Goal: Information Seeking & Learning: Check status

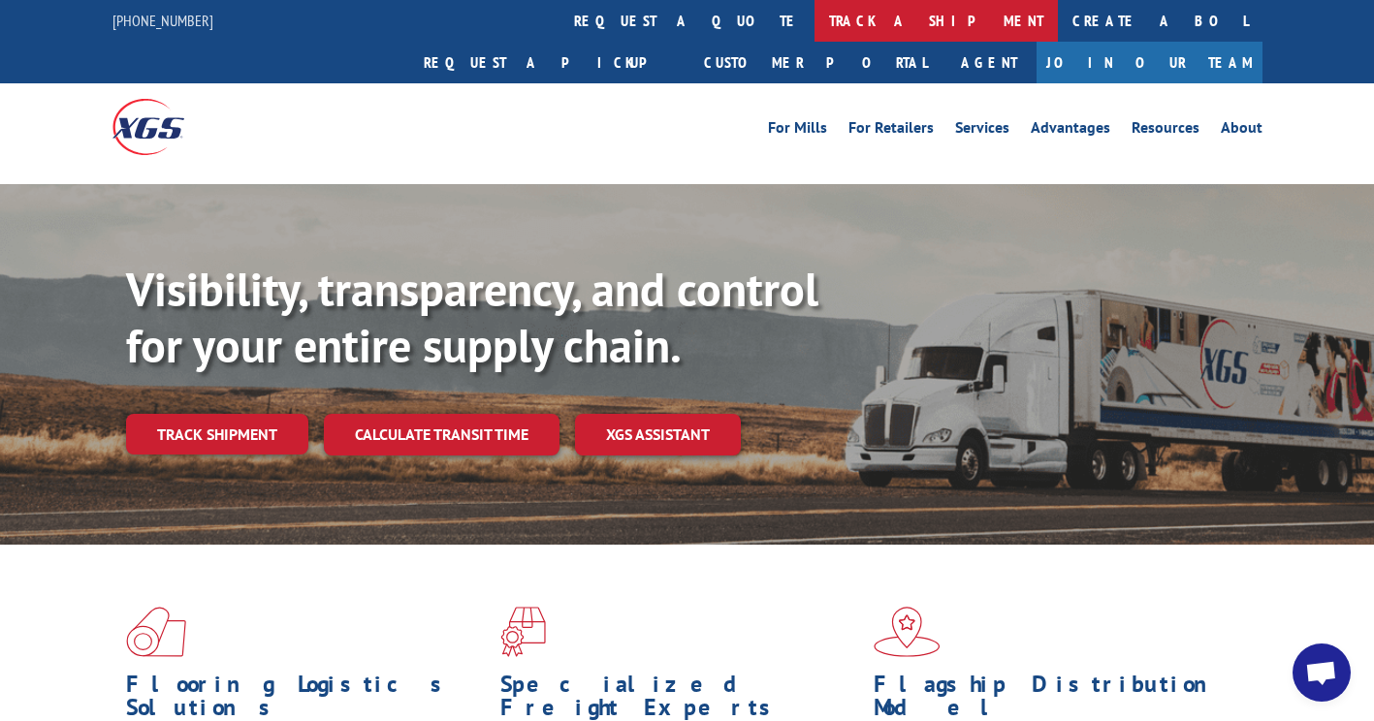
scroll to position [254, 0]
click at [815, 25] on link "track a shipment" at bounding box center [936, 21] width 243 height 42
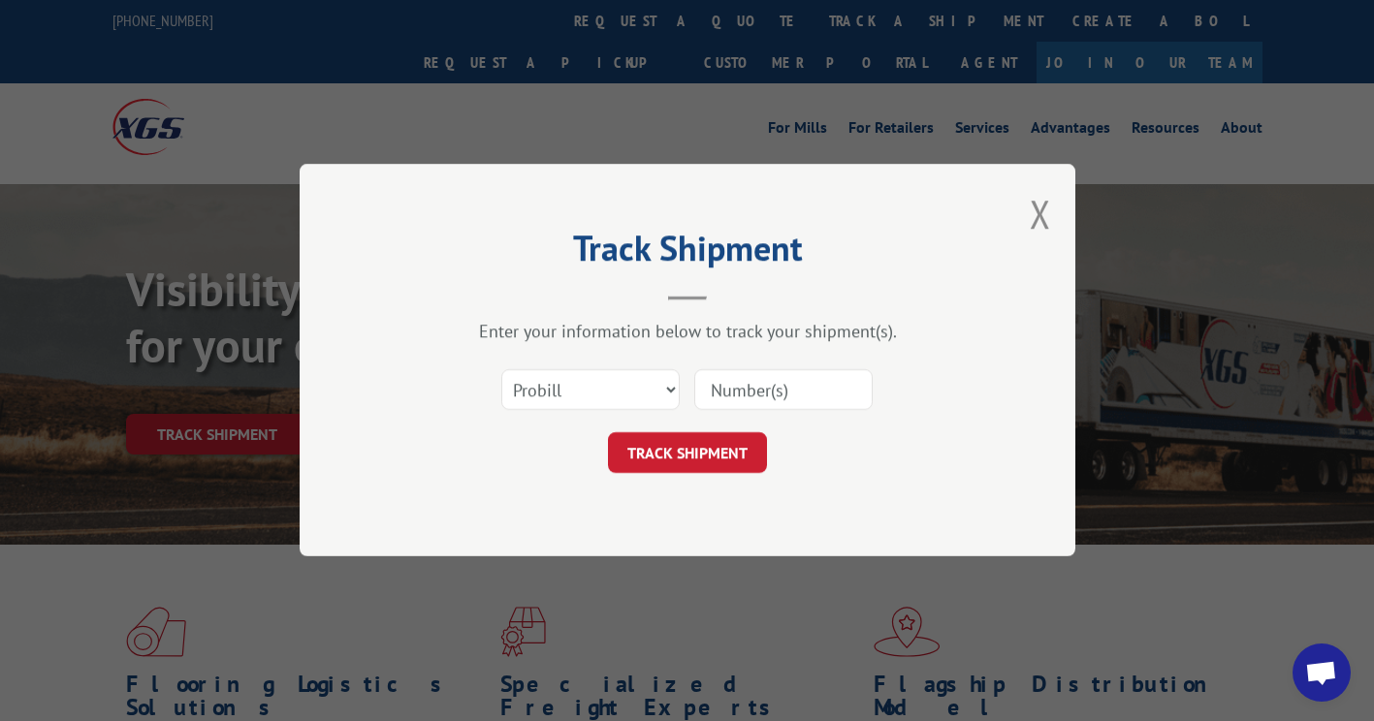
click at [783, 378] on input at bounding box center [783, 390] width 178 height 41
paste input "16999099"
type input "16999099"
click at [725, 446] on button "TRACK SHIPMENT" at bounding box center [687, 453] width 159 height 41
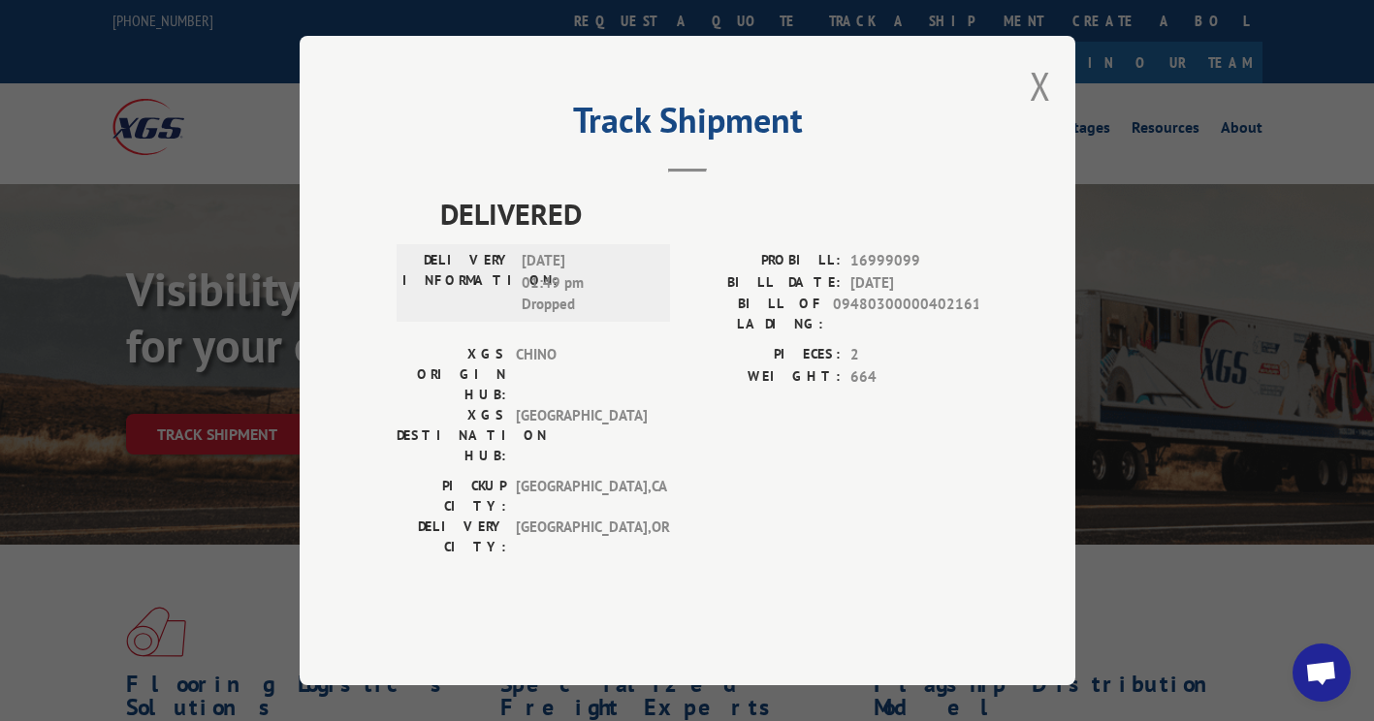
click at [1049, 112] on button "Close modal" at bounding box center [1040, 85] width 21 height 51
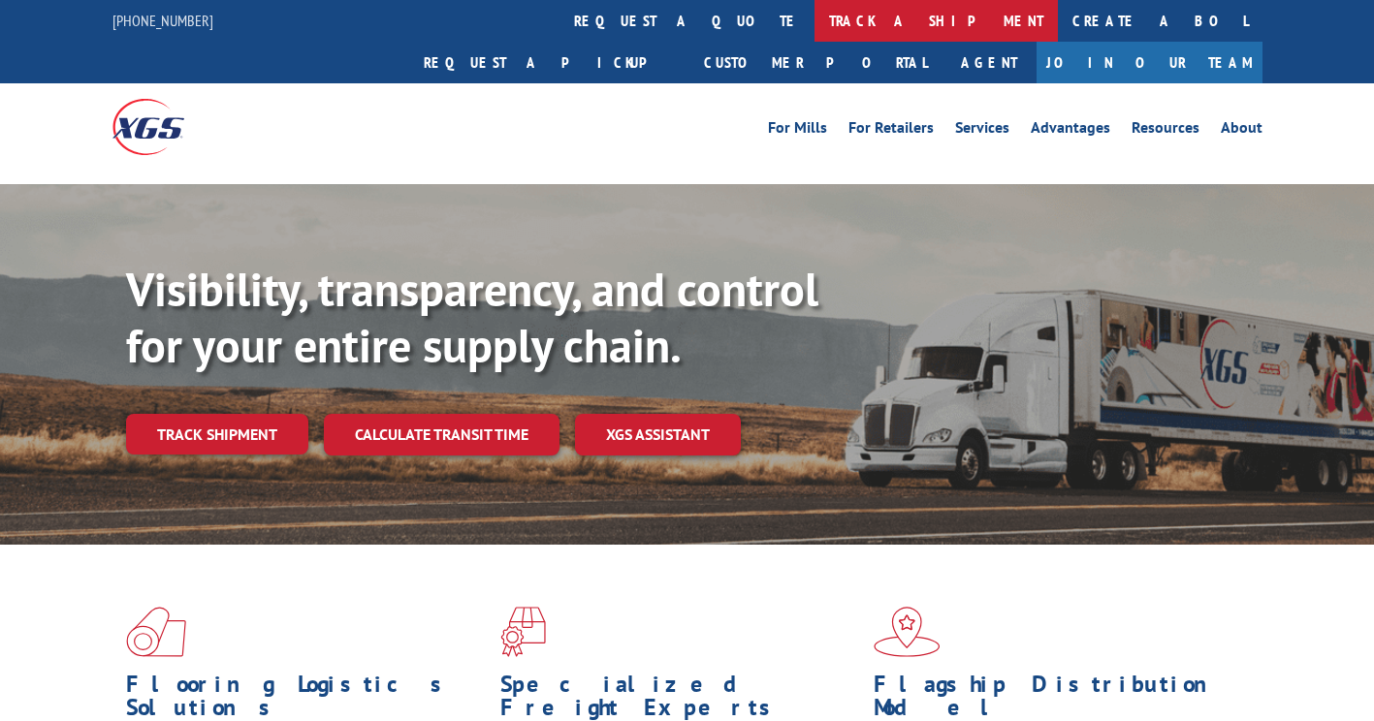
click at [815, 26] on link "track a shipment" at bounding box center [936, 21] width 243 height 42
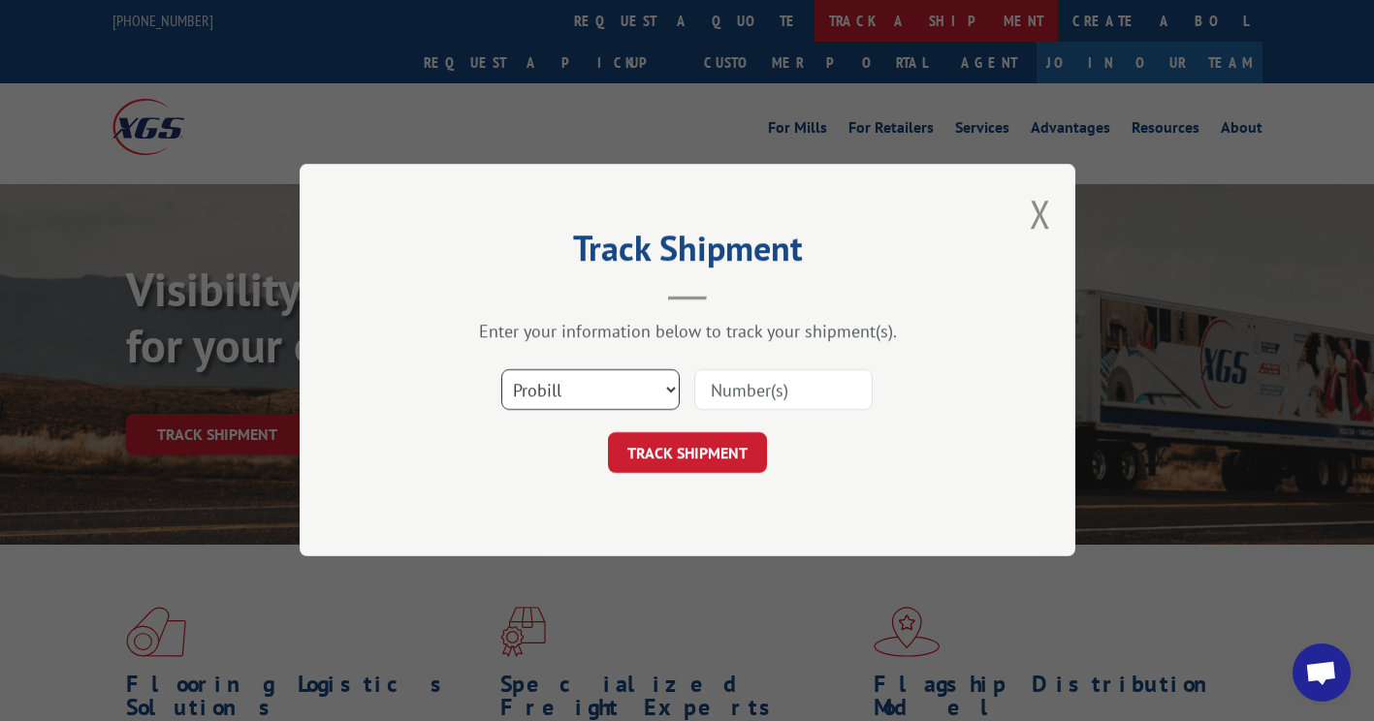
scroll to position [254, 0]
click at [581, 395] on select "Select category... Probill BOL PO" at bounding box center [590, 390] width 178 height 41
select select "po"
click at [501, 370] on select "Select category... Probill BOL PO" at bounding box center [590, 390] width 178 height 41
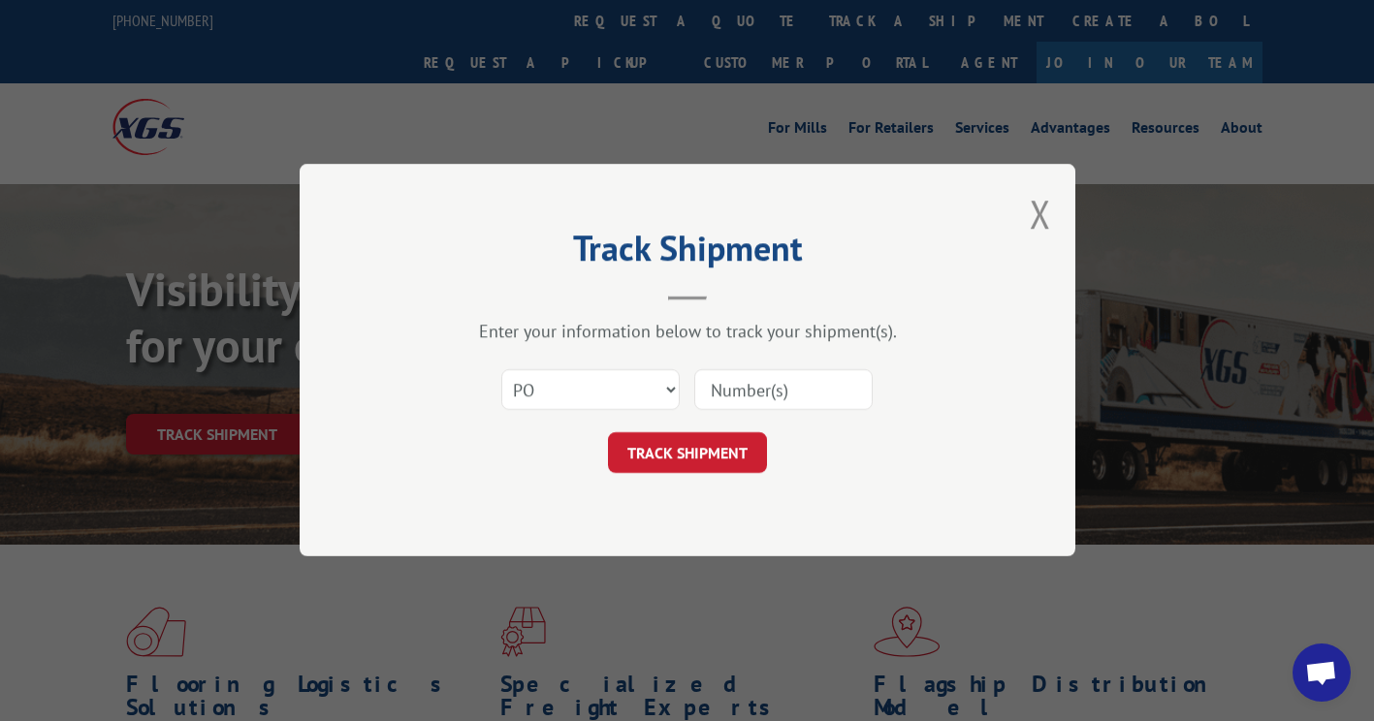
click at [751, 393] on input at bounding box center [783, 390] width 178 height 41
paste input "41509613"
type input "41509613"
click at [714, 444] on button "TRACK SHIPMENT" at bounding box center [687, 453] width 159 height 41
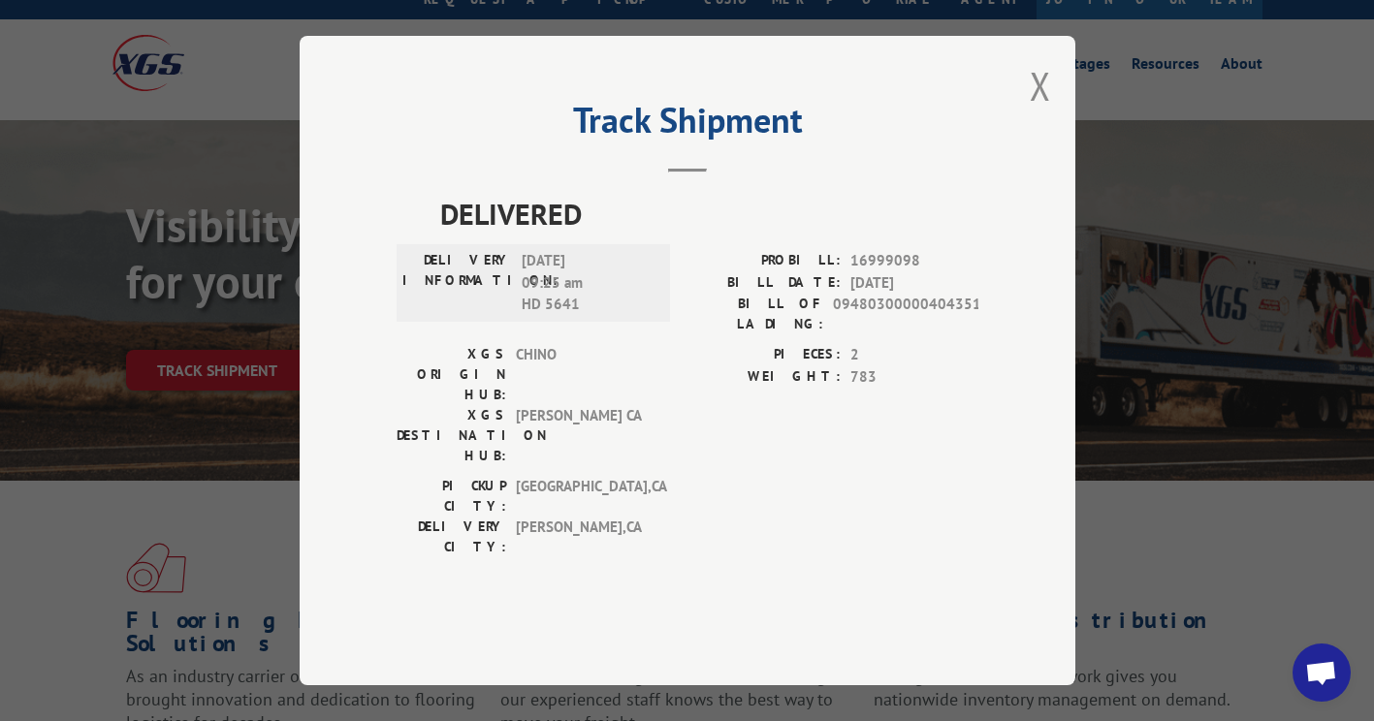
scroll to position [97, 0]
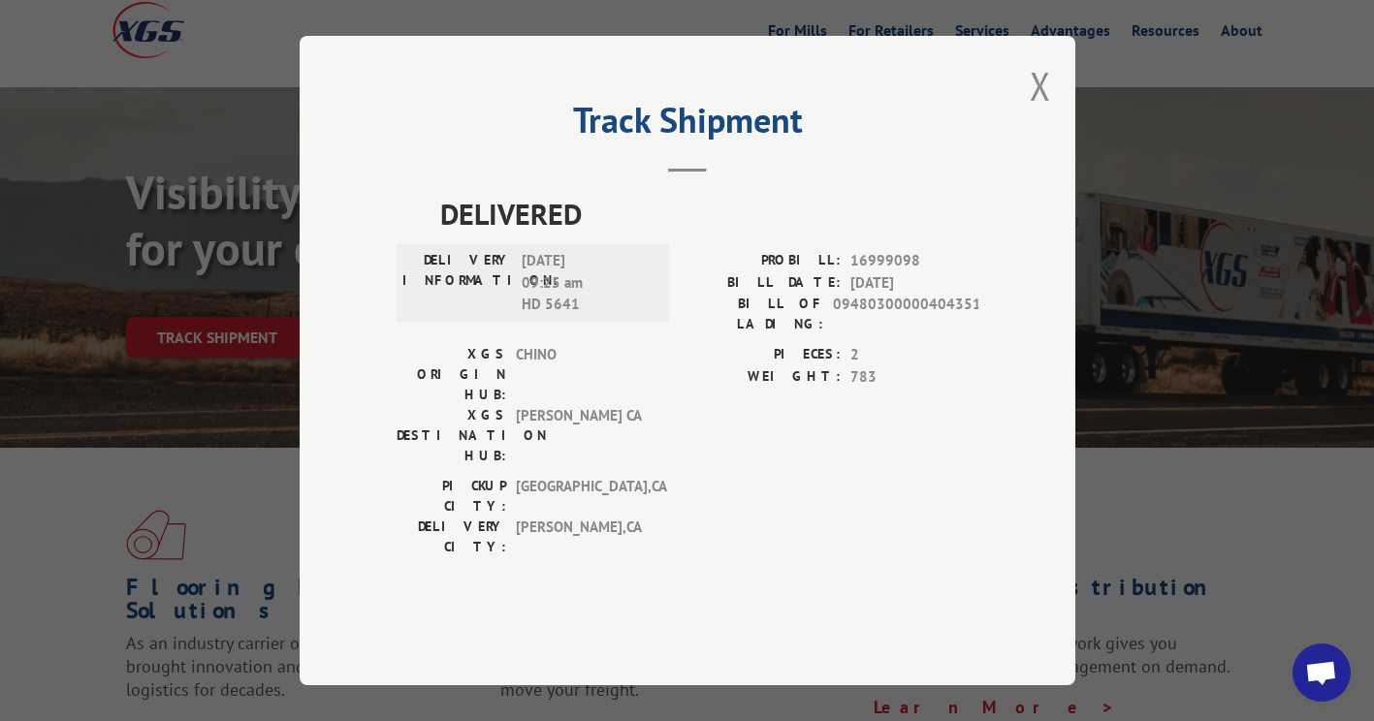
drag, startPoint x: 1036, startPoint y: 136, endPoint x: 1044, endPoint y: 129, distance: 11.1
click at [1037, 112] on button "Close modal" at bounding box center [1040, 85] width 21 height 51
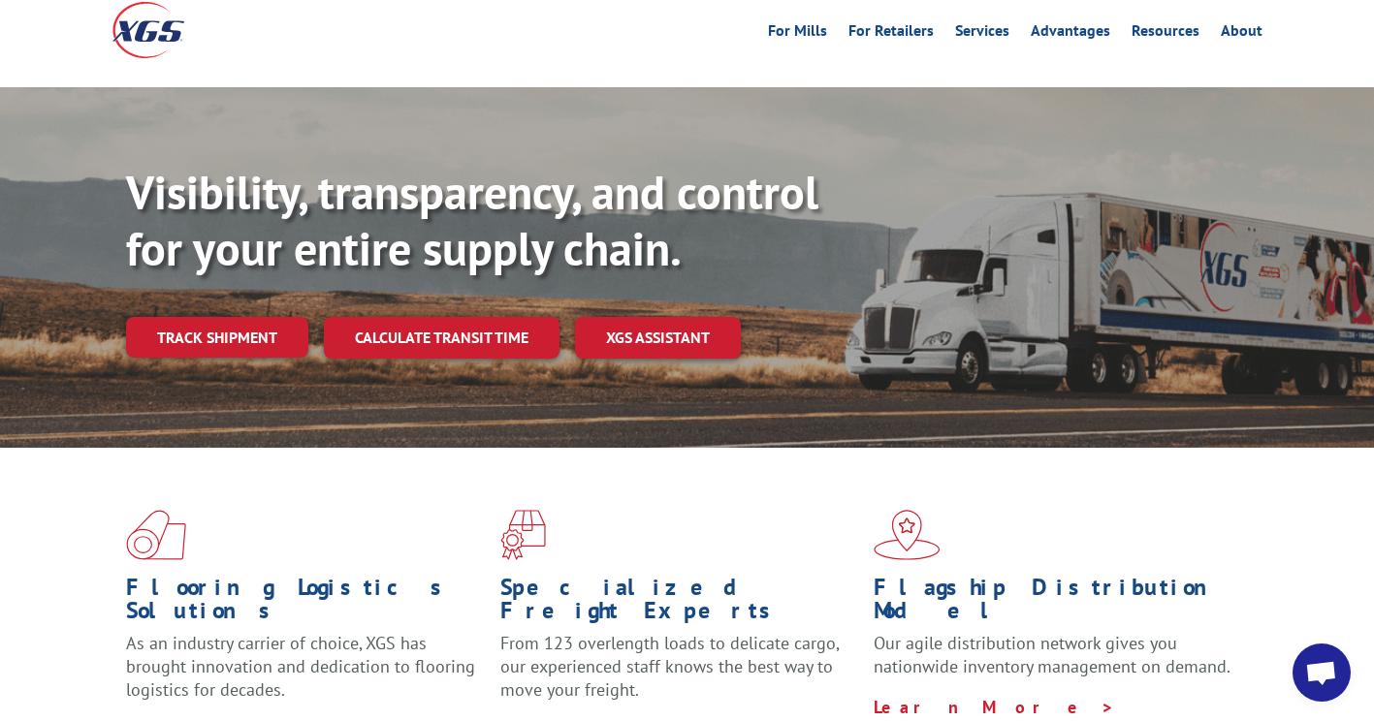
scroll to position [0, 0]
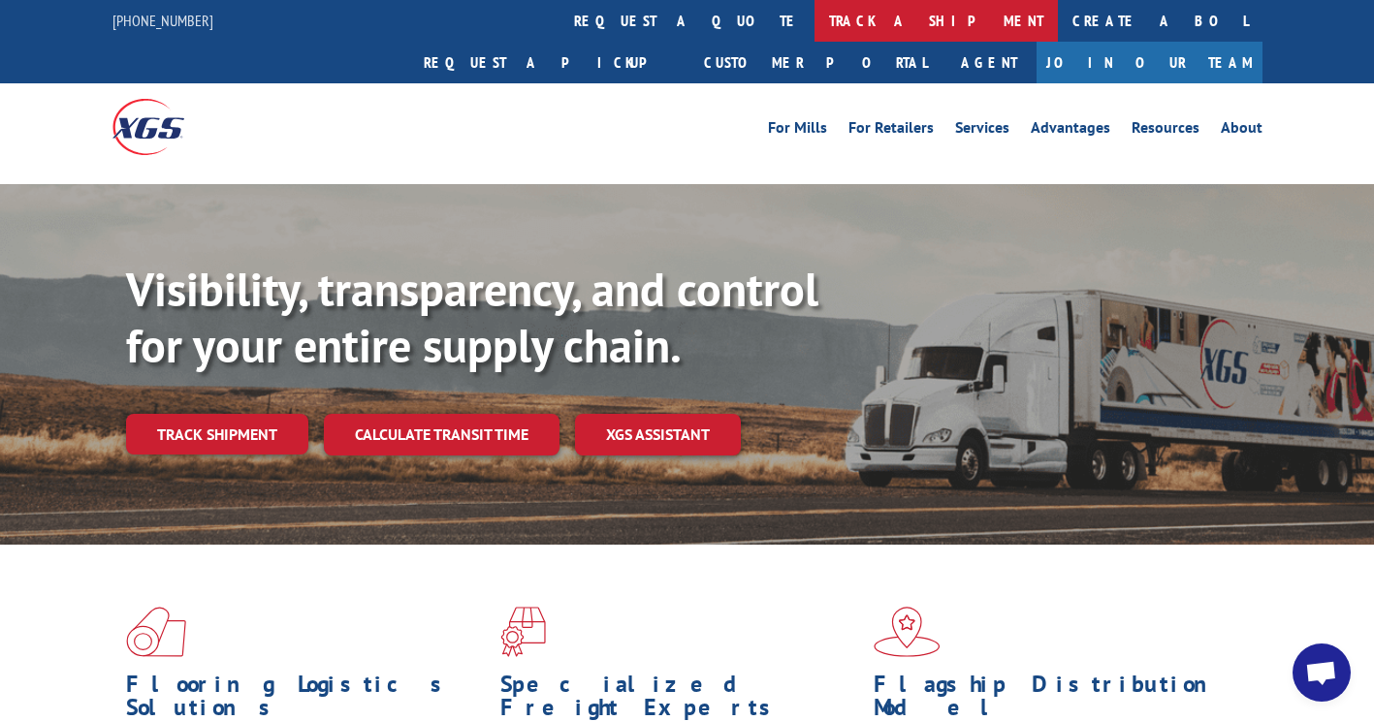
click at [815, 15] on link "track a shipment" at bounding box center [936, 21] width 243 height 42
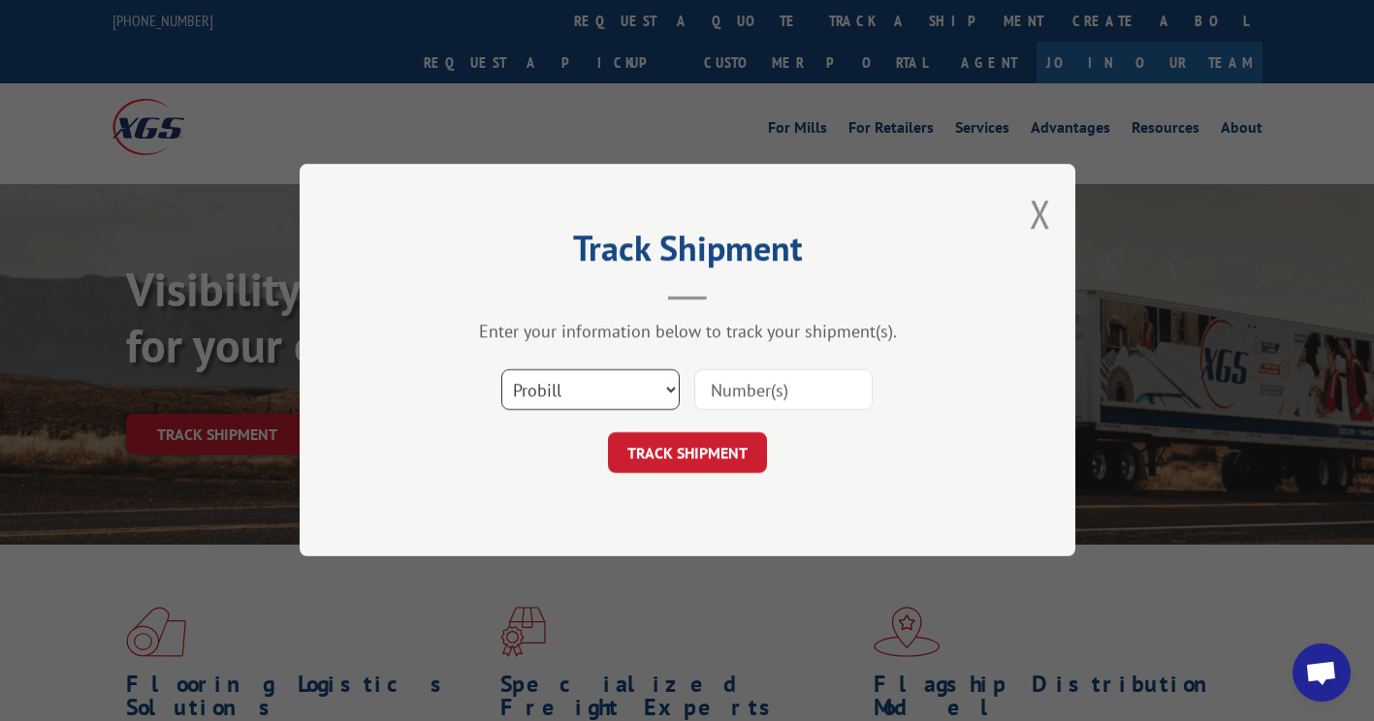
click at [621, 387] on select "Select category... Probill BOL PO" at bounding box center [590, 390] width 178 height 41
select select "po"
click at [501, 370] on select "Select category... Probill BOL PO" at bounding box center [590, 390] width 178 height 41
click at [761, 401] on input at bounding box center [783, 390] width 178 height 41
paste input "41509613"
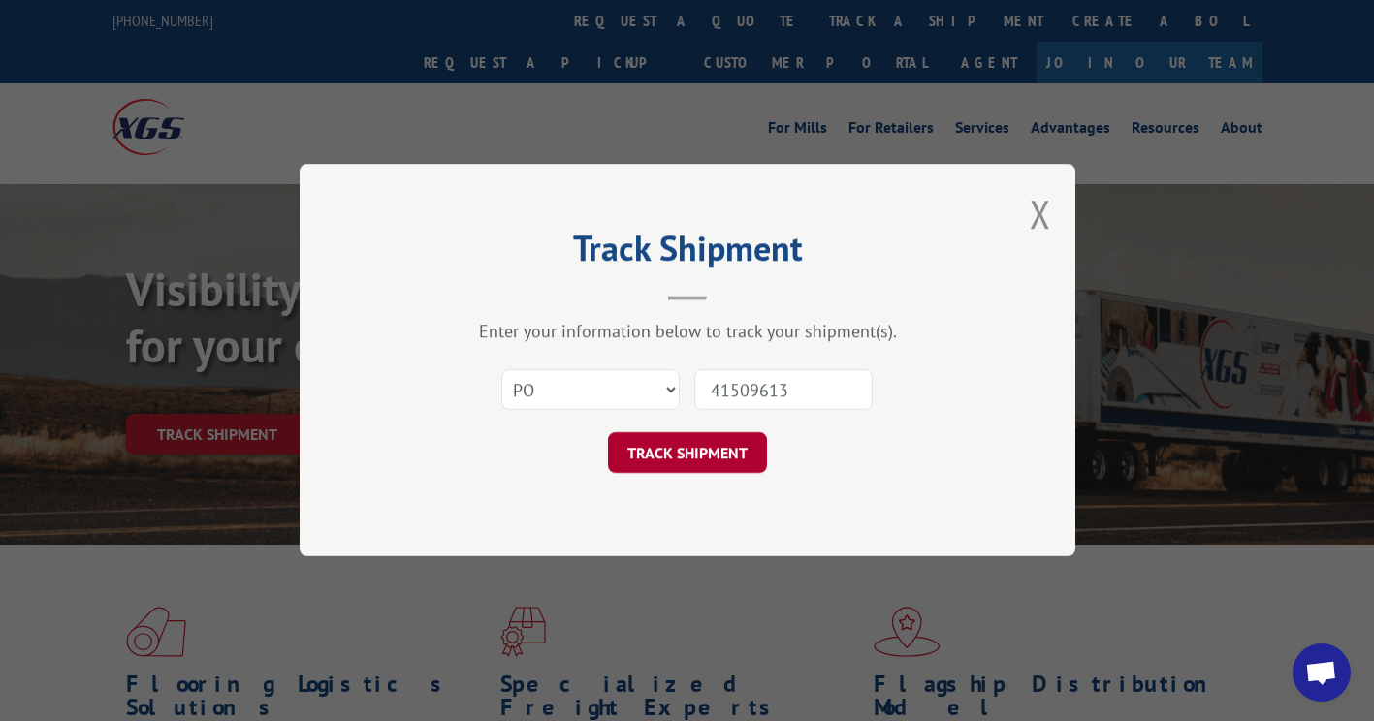
type input "41509613"
click at [707, 445] on button "TRACK SHIPMENT" at bounding box center [687, 453] width 159 height 41
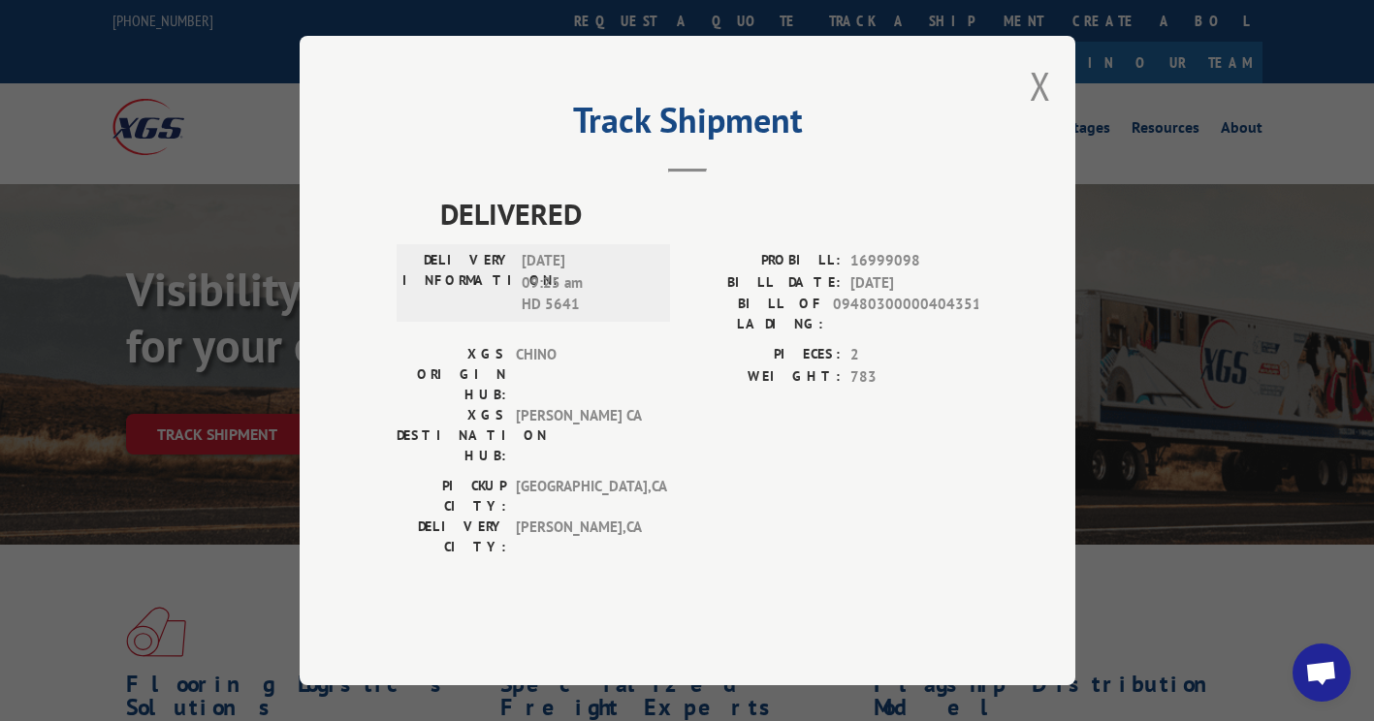
click at [1040, 112] on button "Close modal" at bounding box center [1040, 85] width 21 height 51
